Goal: Task Accomplishment & Management: Manage account settings

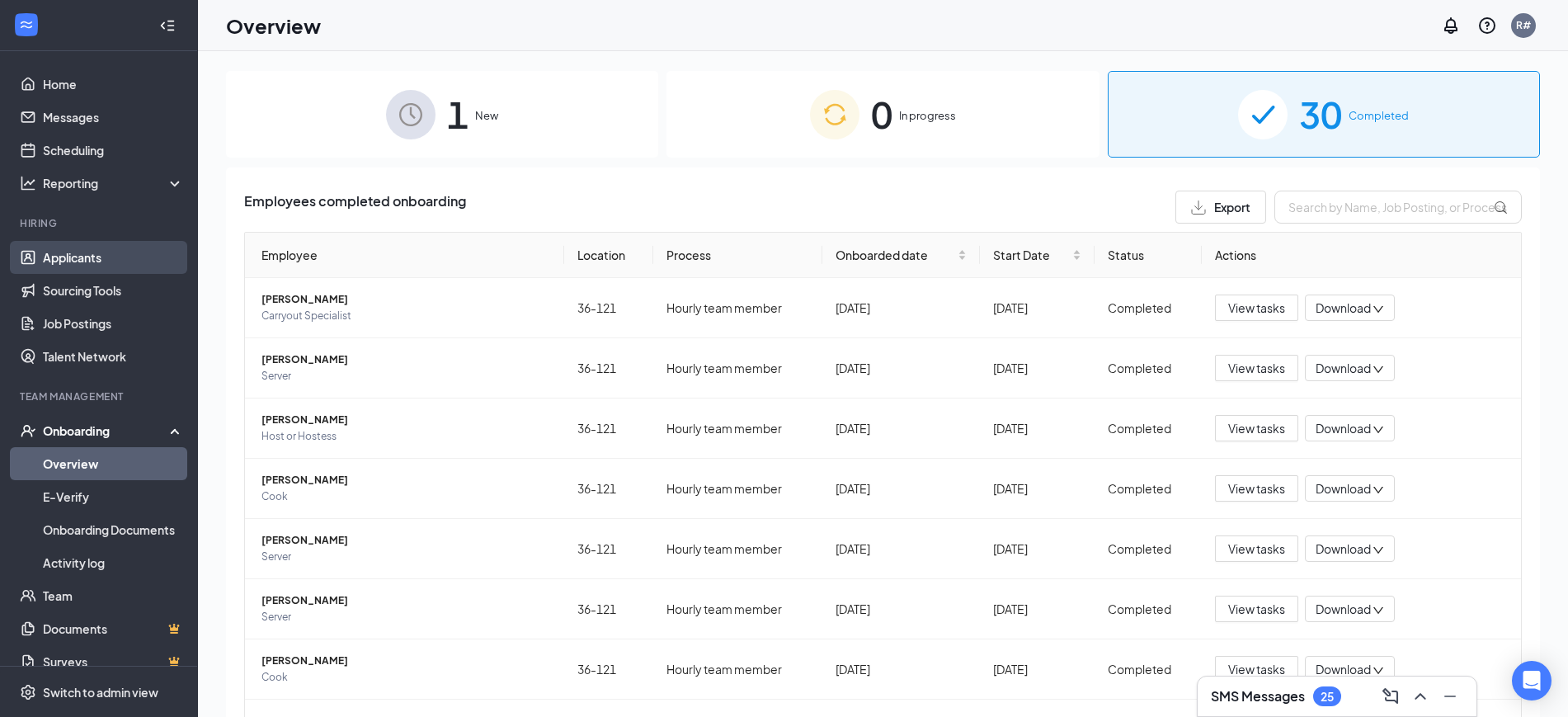
click at [66, 252] on link "Applicants" at bounding box center [113, 257] width 141 height 33
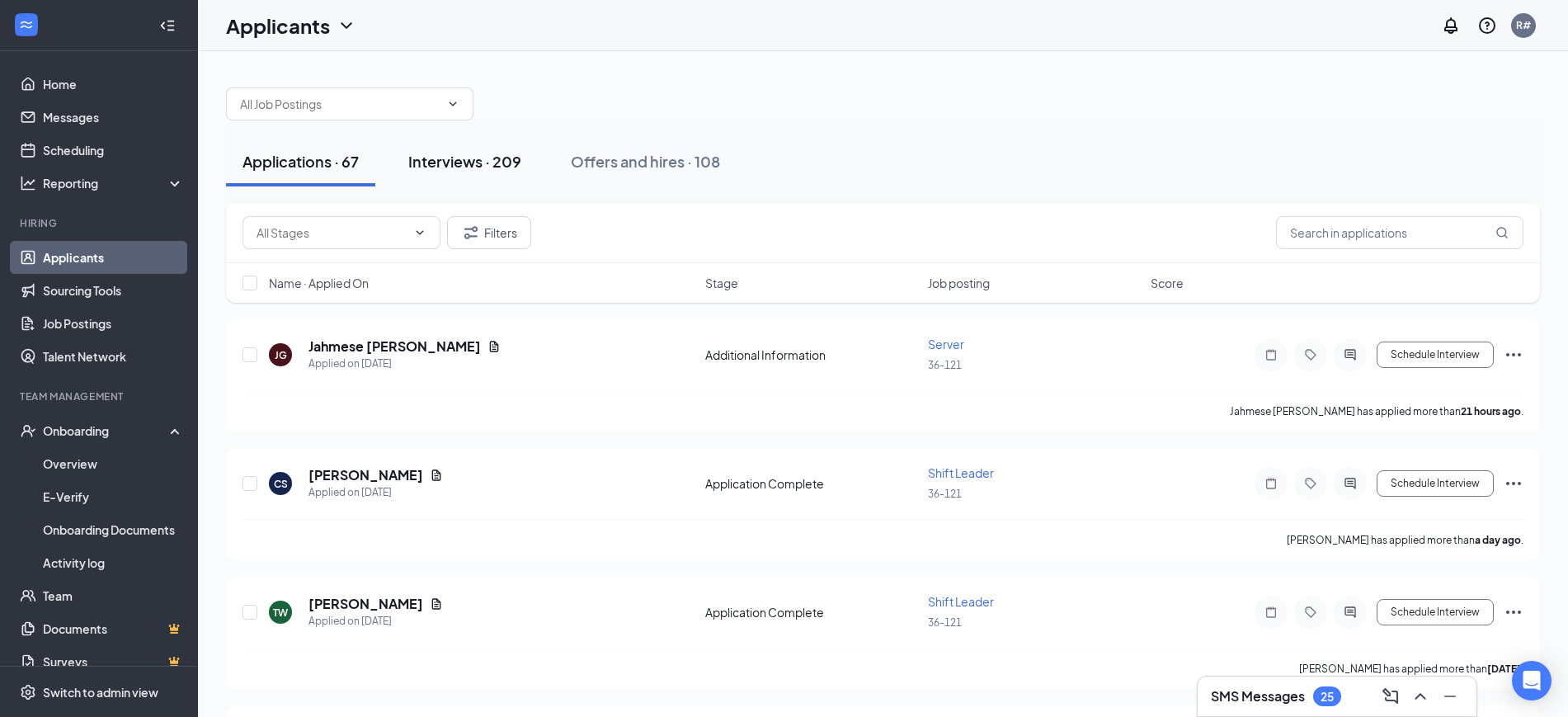
click at [455, 168] on div "Interviews · 209" at bounding box center [464, 161] width 113 height 21
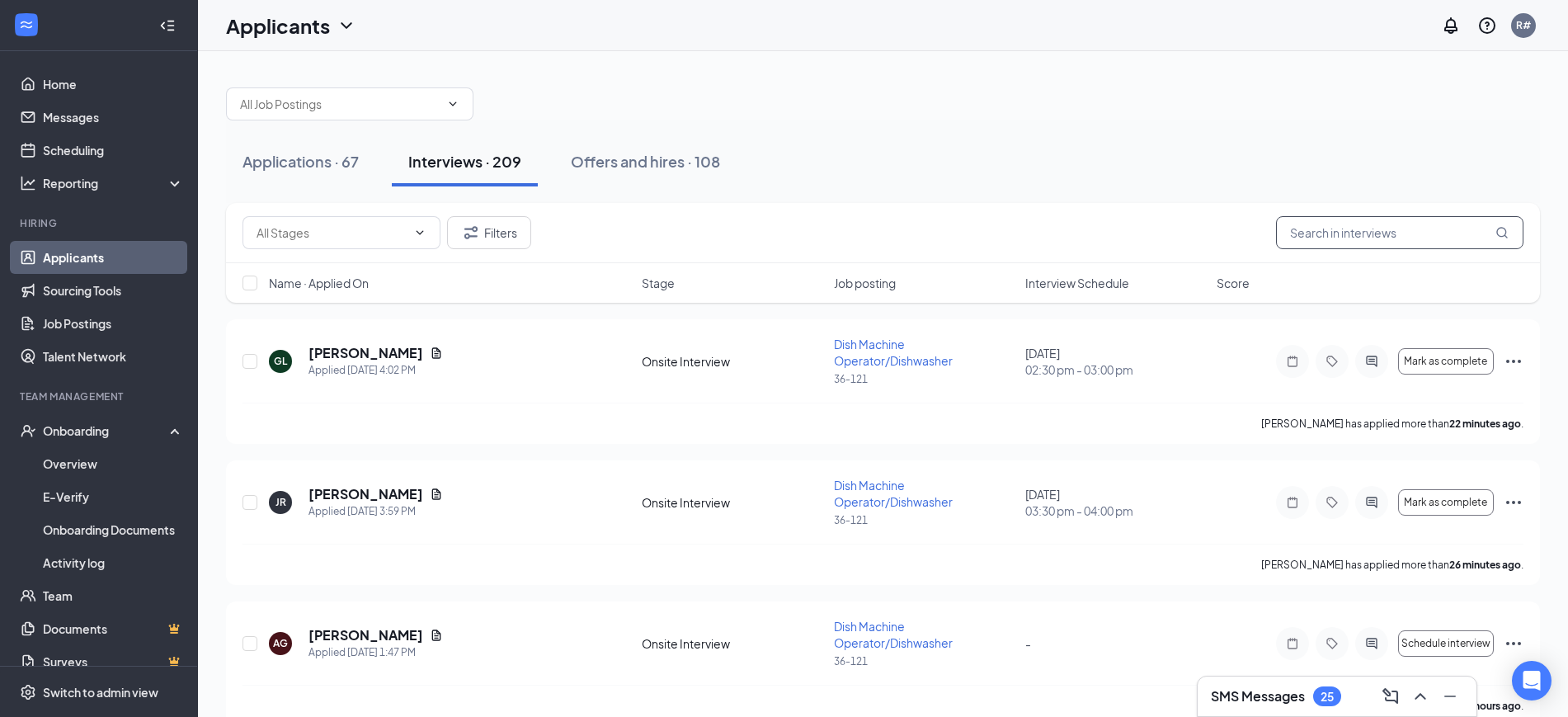
click at [1385, 224] on input "text" at bounding box center [1399, 232] width 247 height 33
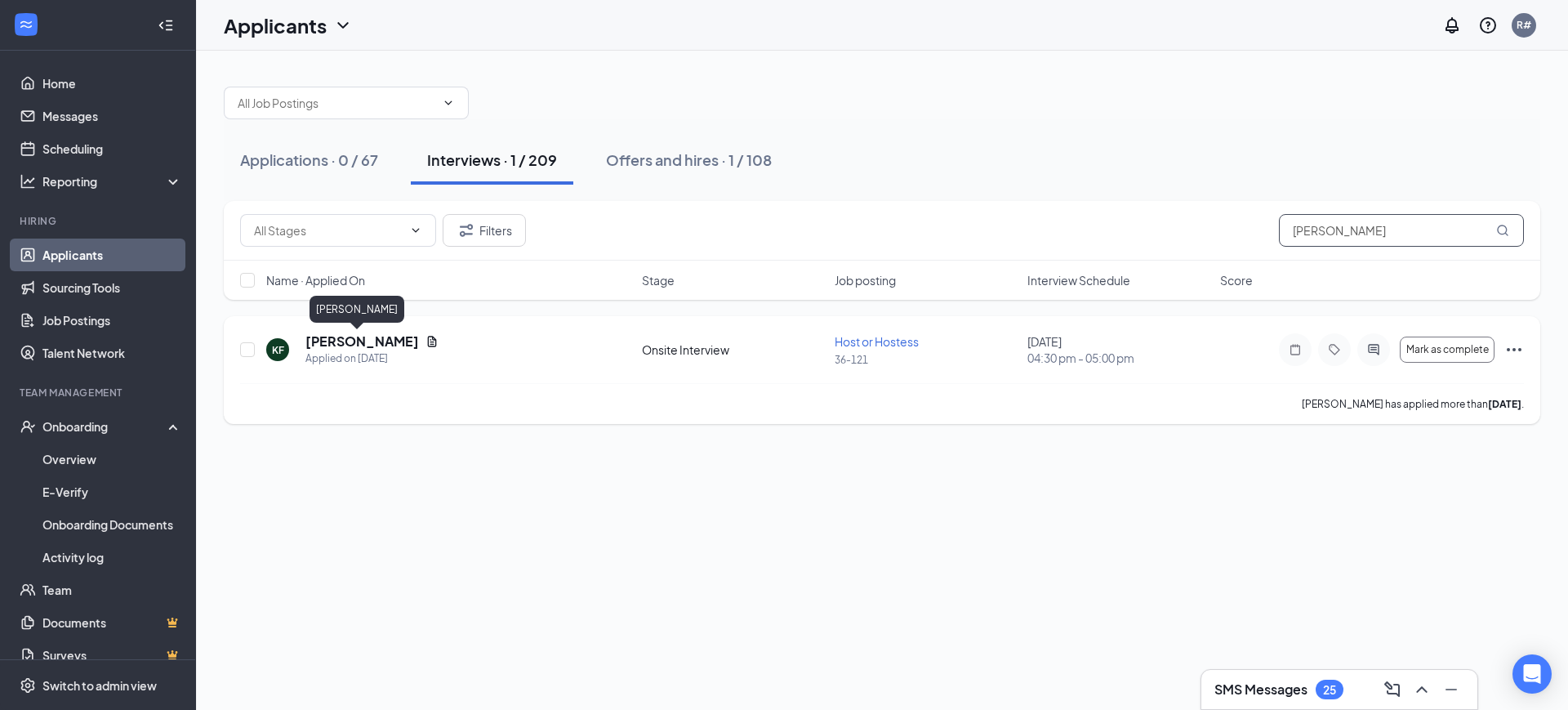
type input "[PERSON_NAME]"
click at [347, 334] on h5 "[PERSON_NAME]" at bounding box center [362, 342] width 114 height 18
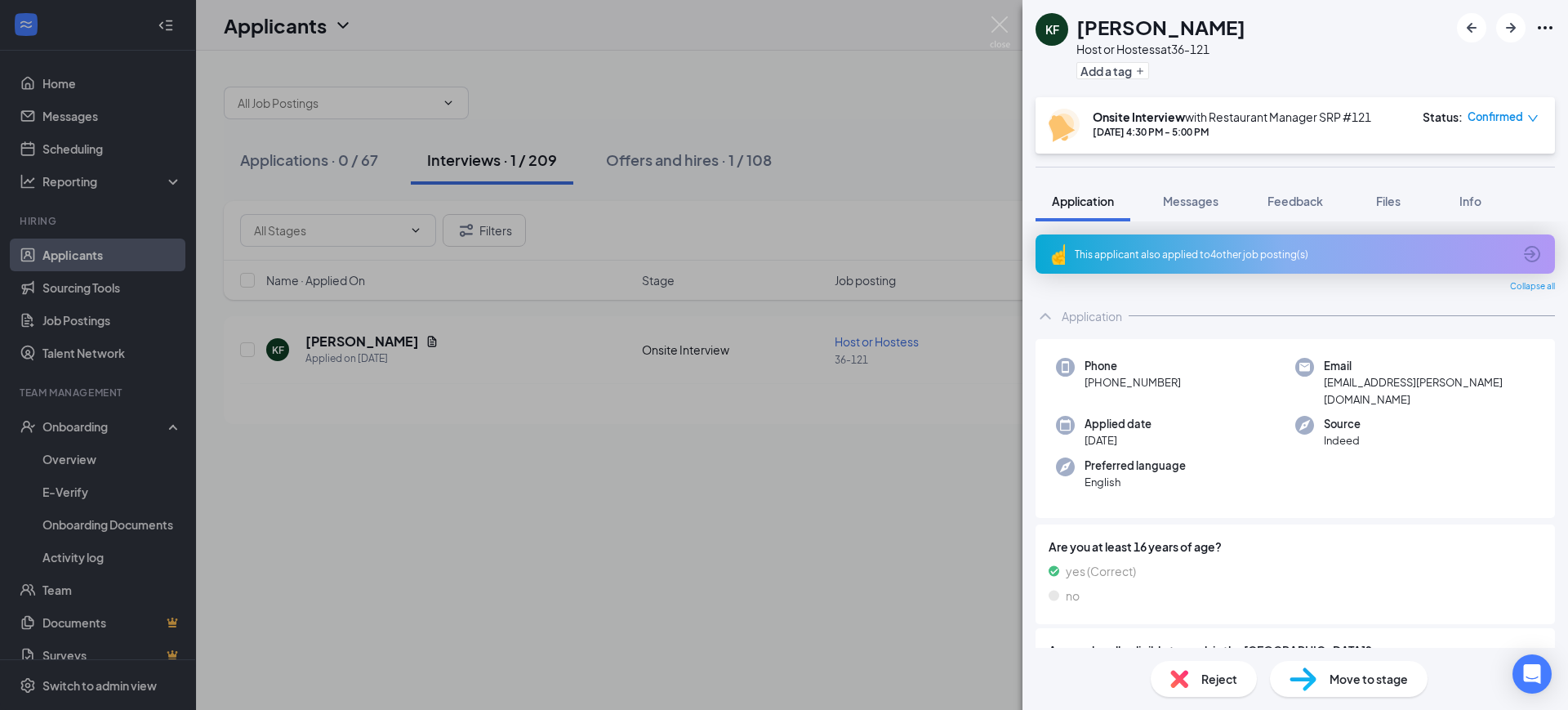
click at [1230, 252] on div "This applicant also applied to 4 other job posting(s)" at bounding box center [1294, 254] width 438 height 14
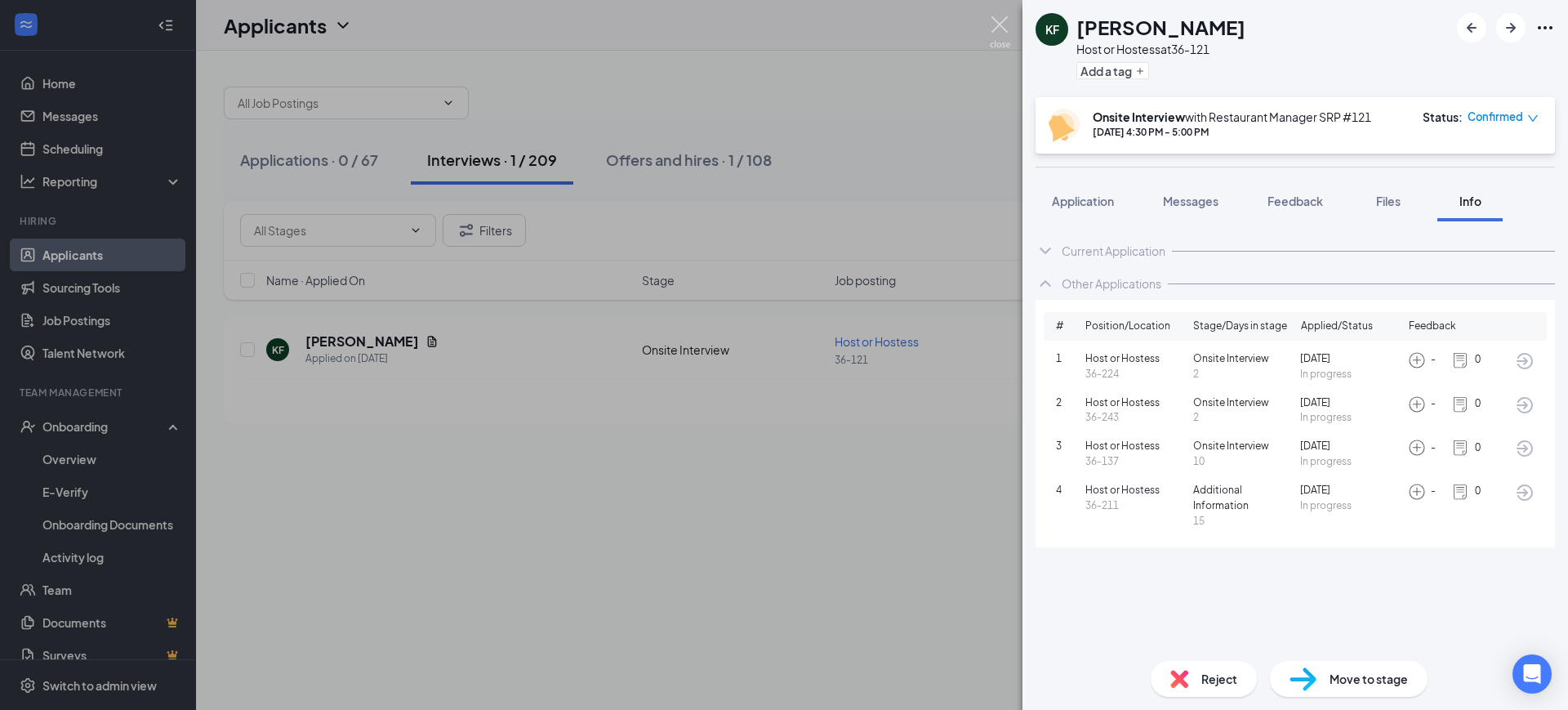
click at [998, 26] on img at bounding box center [1000, 32] width 21 height 32
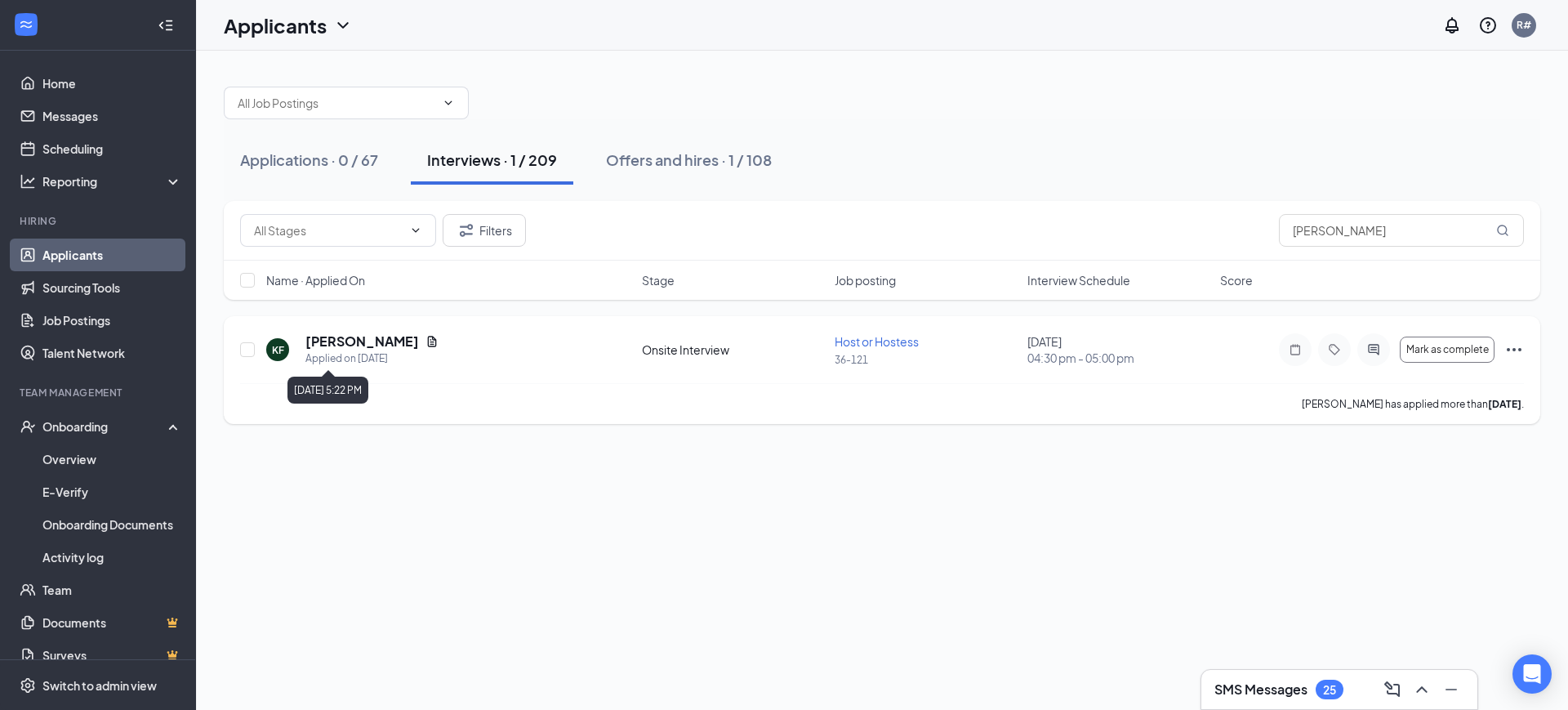
click at [353, 355] on div "Applied on [DATE]" at bounding box center [372, 358] width 133 height 16
click at [351, 339] on h5 "[PERSON_NAME]" at bounding box center [362, 342] width 114 height 18
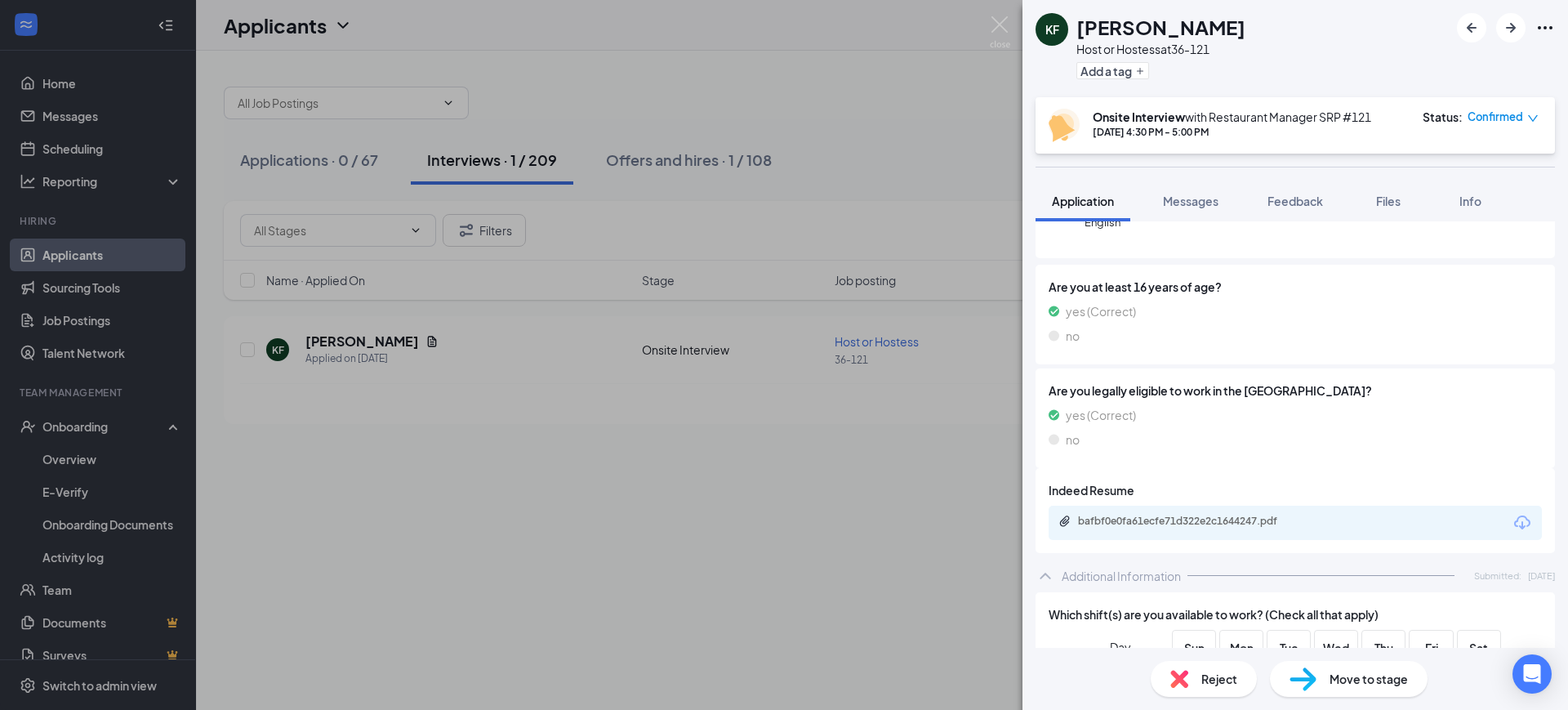
scroll to position [306, 0]
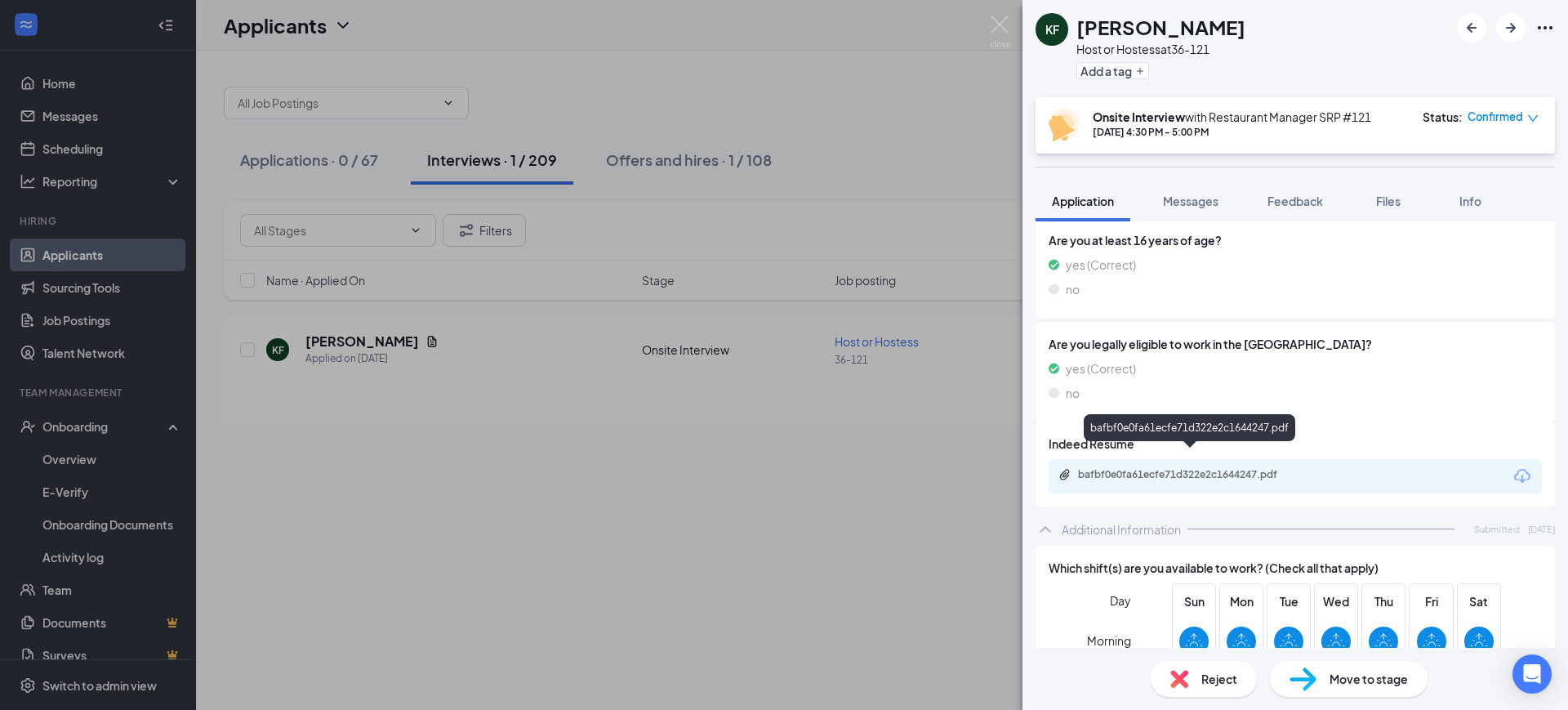
click at [1112, 468] on div "bafbf0e0fa61ecfe71d322e2c1644247.pdf" at bounding box center [1192, 474] width 229 height 13
click at [992, 17] on img at bounding box center [1000, 32] width 21 height 32
